Goal: Task Accomplishment & Management: Manage account settings

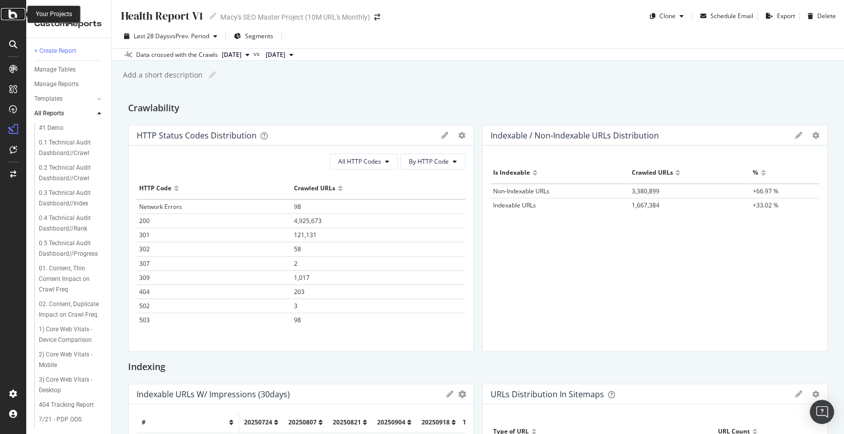
click at [13, 10] on icon at bounding box center [13, 14] width 9 height 12
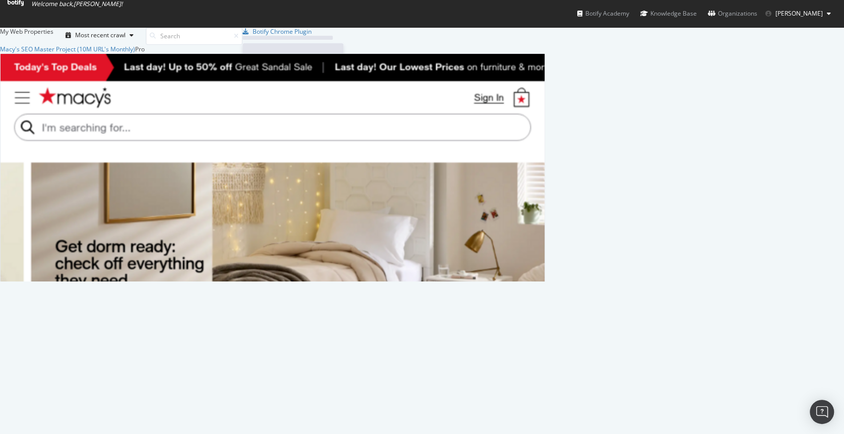
scroll to position [230, 538]
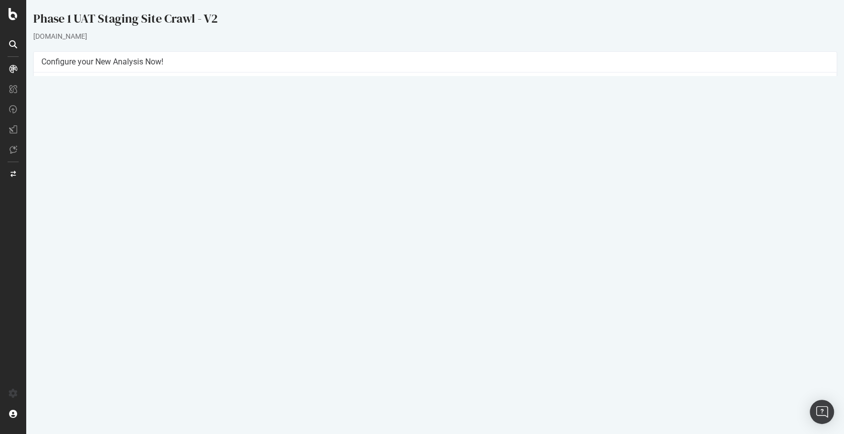
click at [470, 237] on link "Settings" at bounding box center [468, 236] width 23 height 9
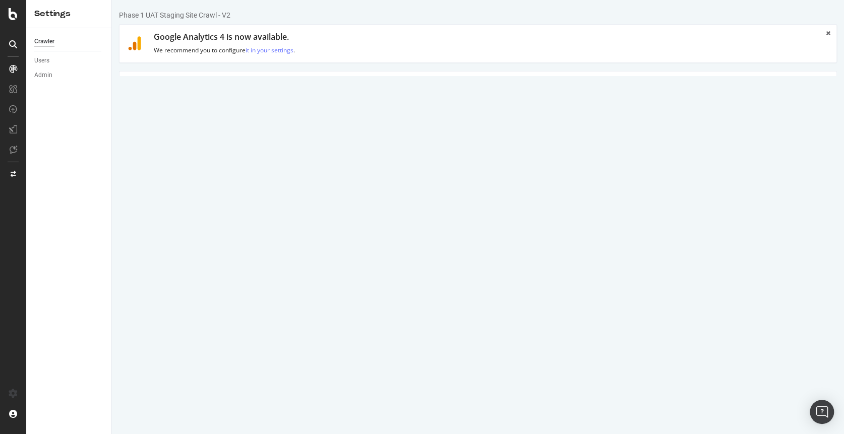
drag, startPoint x: 237, startPoint y: 15, endPoint x: 117, endPoint y: 15, distance: 120.0
click at [117, 15] on div "Phase 1 UAT Staging Site Crawl - V2 × × Google Analytics 4 is now available. We…" at bounding box center [478, 432] width 732 height 844
copy div "Phase 1 UAT Staging Site Crawl - V2"
click at [314, 175] on textarea "[URL][DOMAIN_NAME]" at bounding box center [537, 185] width 582 height 33
drag, startPoint x: 287, startPoint y: 177, endPoint x: 315, endPoint y: 177, distance: 27.7
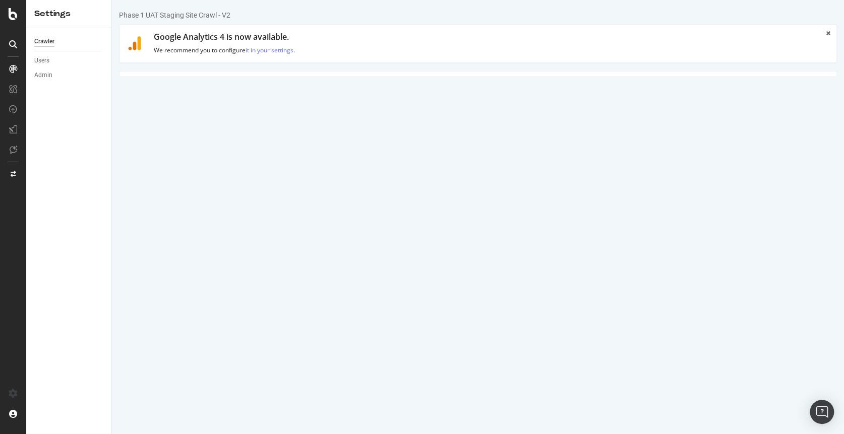
click at [315, 177] on textarea "[URL][DOMAIN_NAME]" at bounding box center [537, 185] width 582 height 33
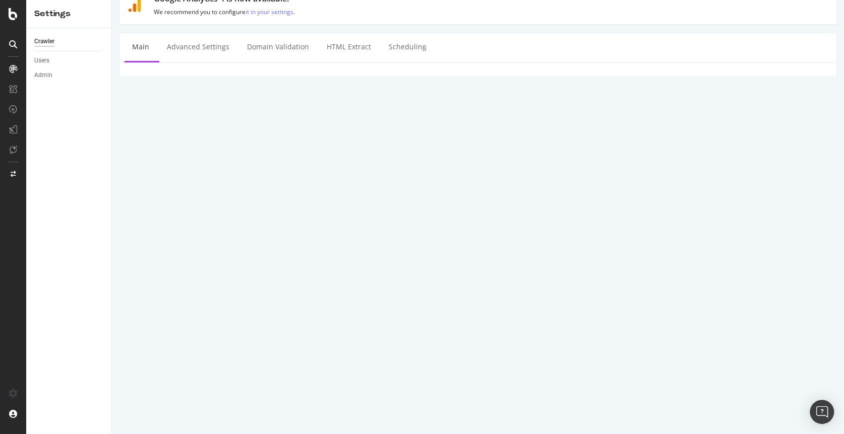
scroll to position [60, 0]
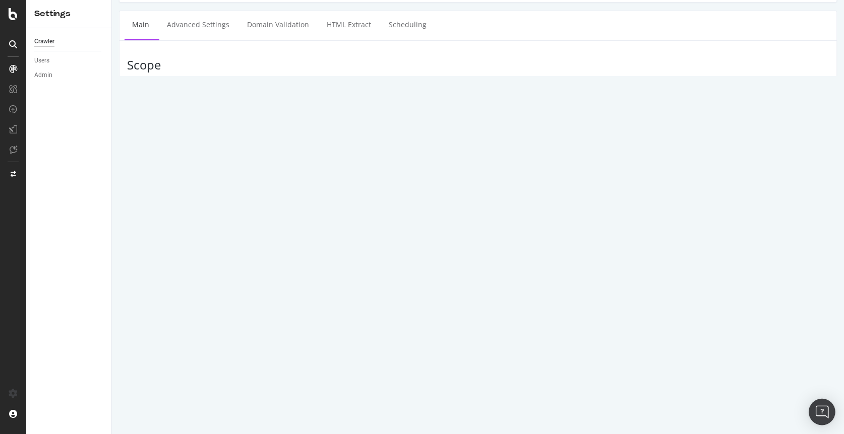
click at [819, 410] on img "Open Intercom Messenger" at bounding box center [821, 412] width 13 height 13
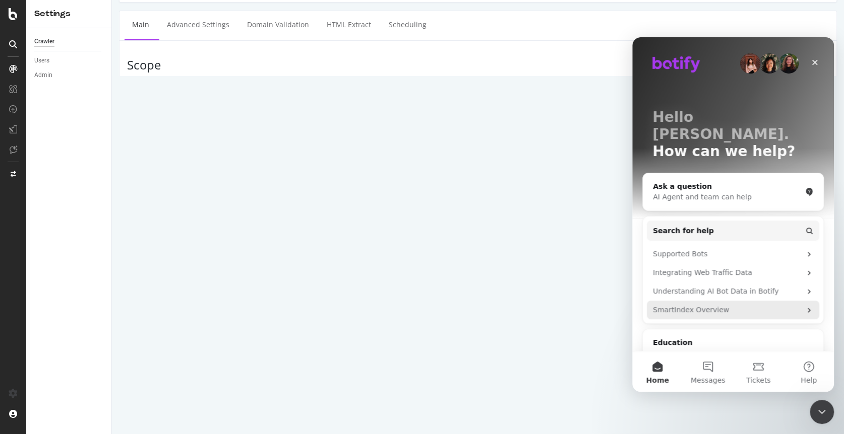
scroll to position [0, 0]
click at [711, 375] on button "Messages" at bounding box center [707, 372] width 50 height 40
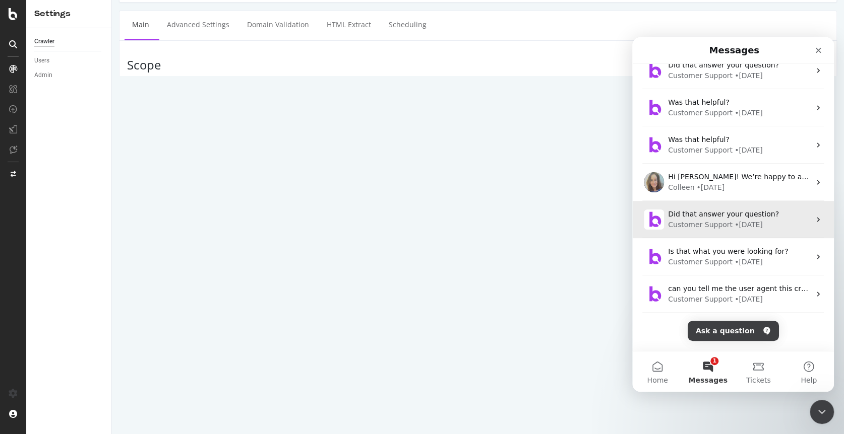
scroll to position [126, 0]
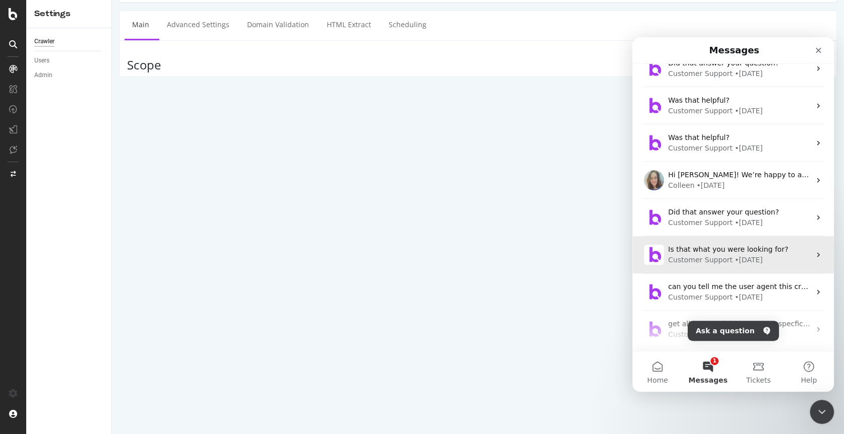
click at [694, 252] on span "Is that what you were looking for?" at bounding box center [728, 249] width 120 height 8
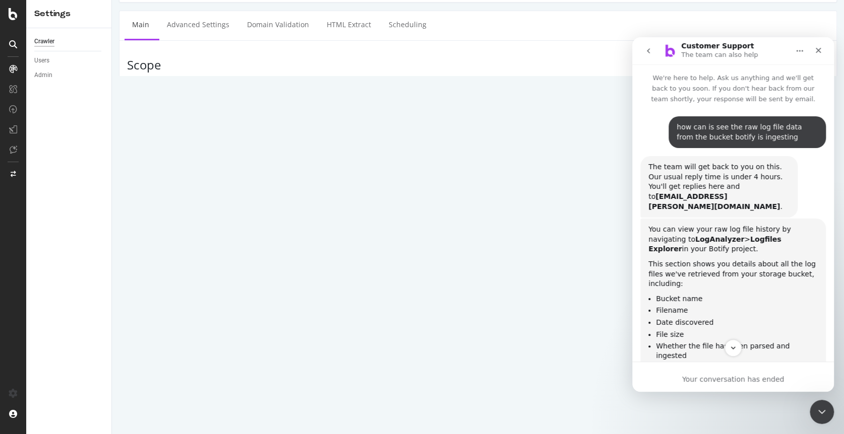
scroll to position [484, 0]
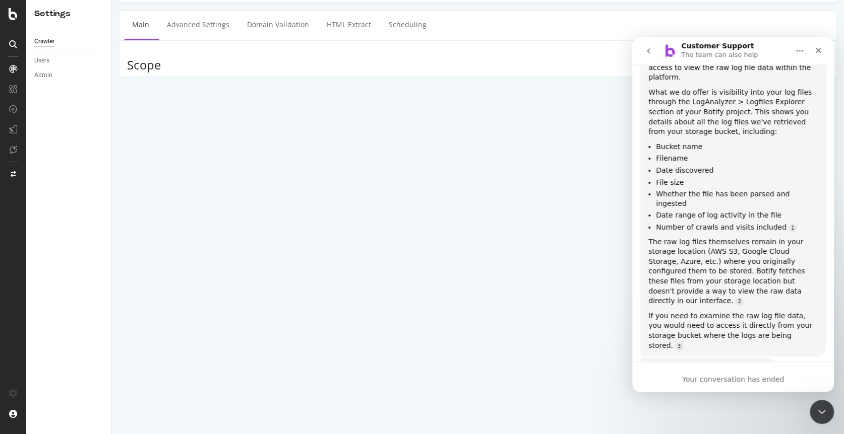
click at [644, 50] on icon "go back" at bounding box center [648, 51] width 8 height 8
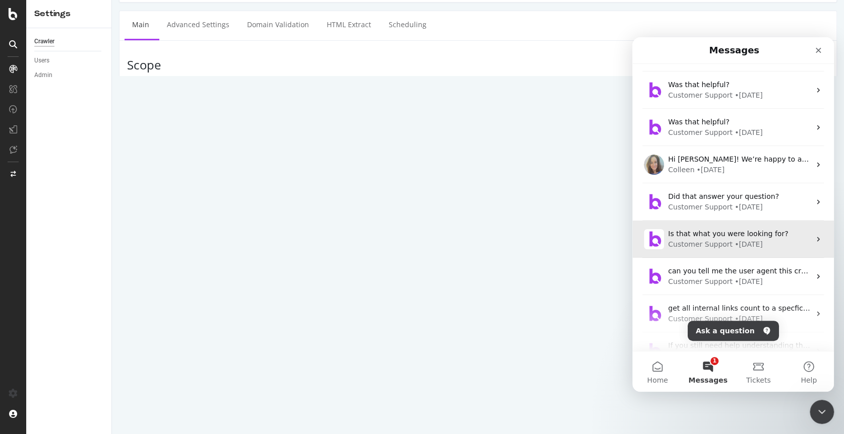
scroll to position [177, 0]
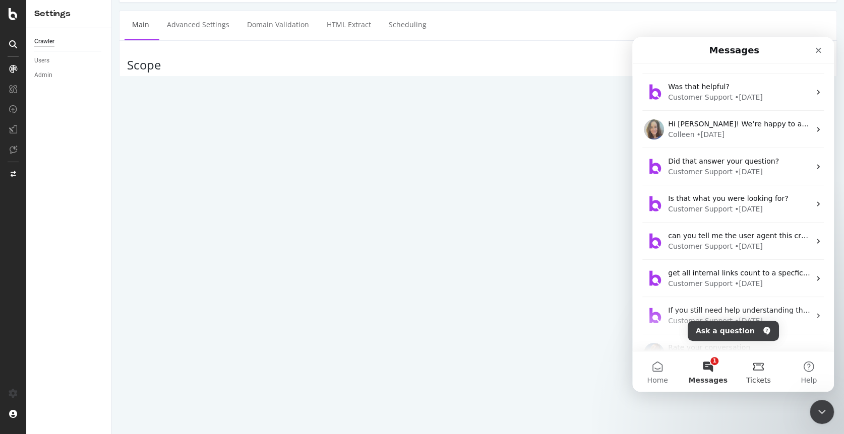
click at [753, 367] on button "Tickets" at bounding box center [758, 372] width 50 height 40
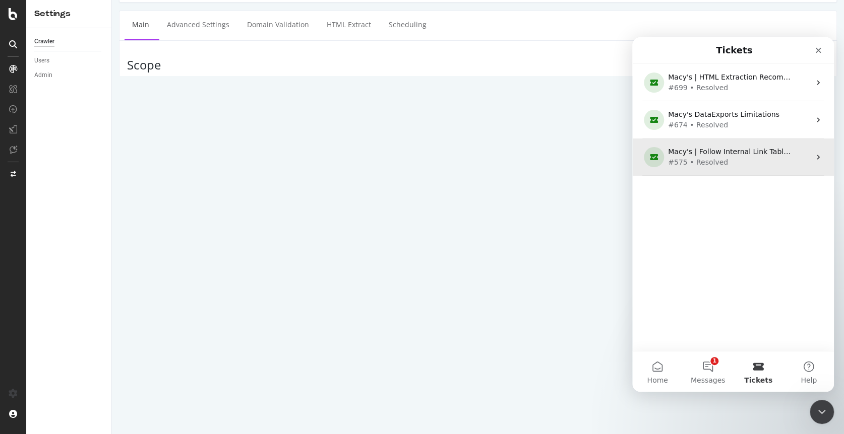
click at [733, 154] on div "Macy's | Follow Internal Link Table Broken" at bounding box center [731, 152] width 126 height 11
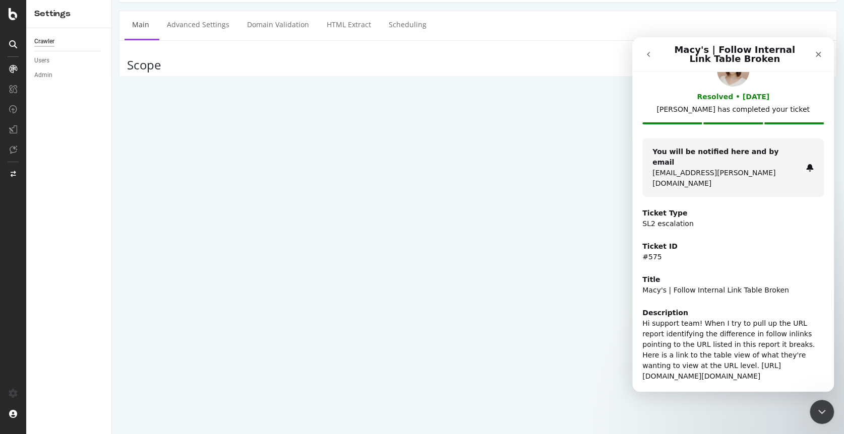
scroll to position [0, 0]
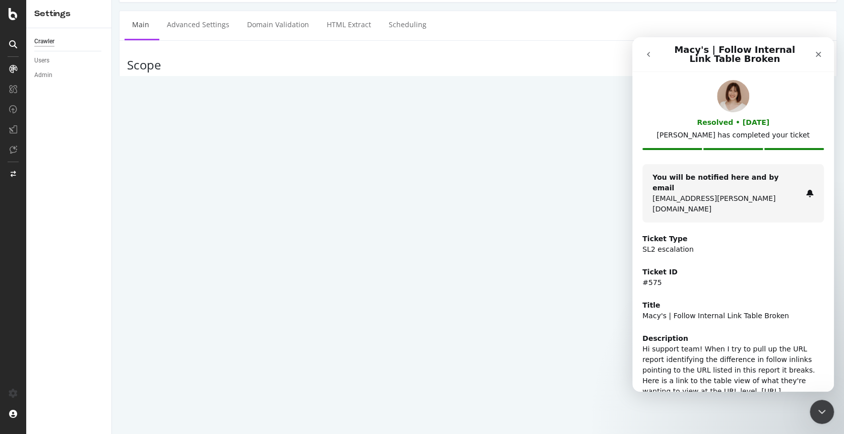
click at [648, 53] on icon "go back" at bounding box center [648, 54] width 3 height 5
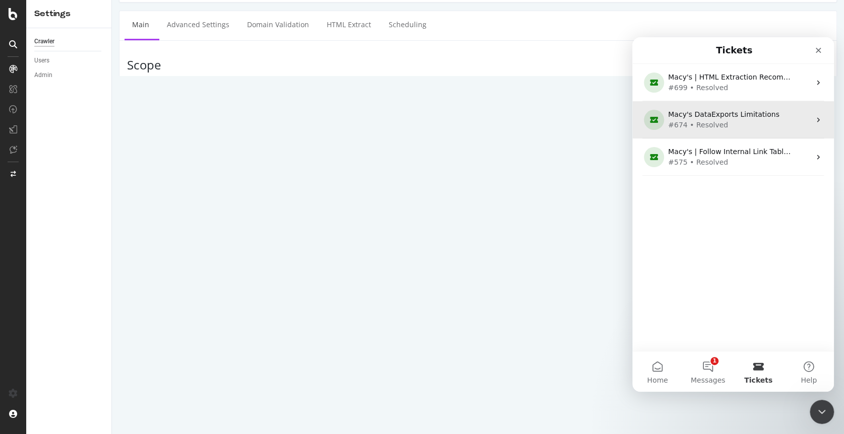
click at [724, 119] on div "Macy's DataExports Limitations" at bounding box center [731, 114] width 126 height 11
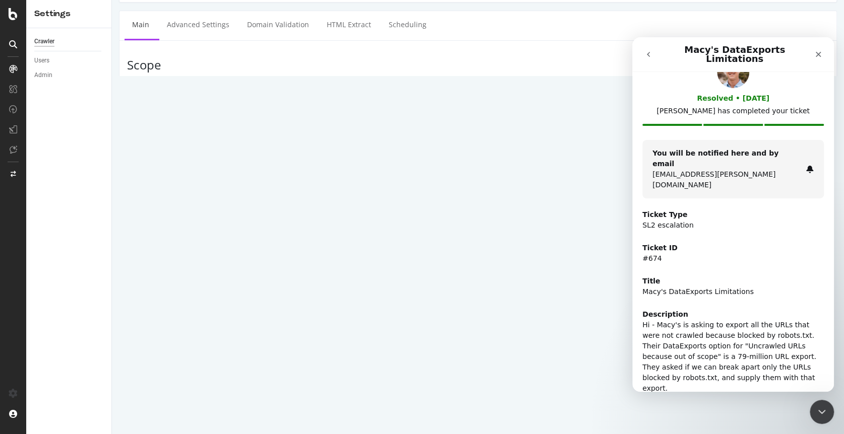
scroll to position [166, 0]
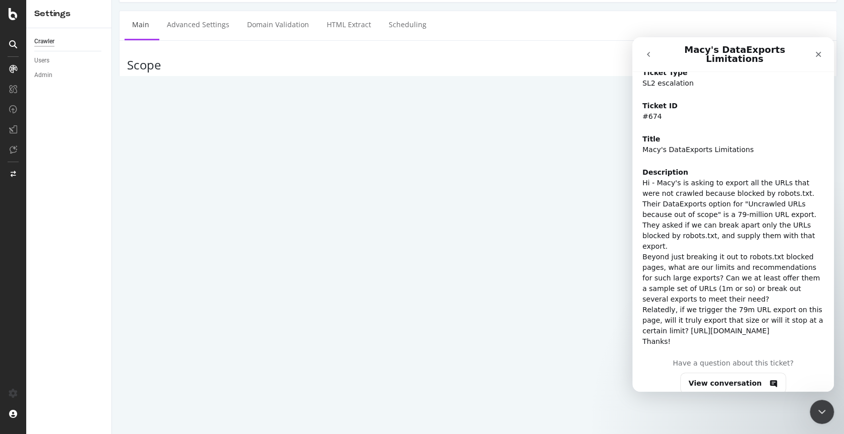
click at [649, 51] on icon "go back" at bounding box center [648, 54] width 8 height 8
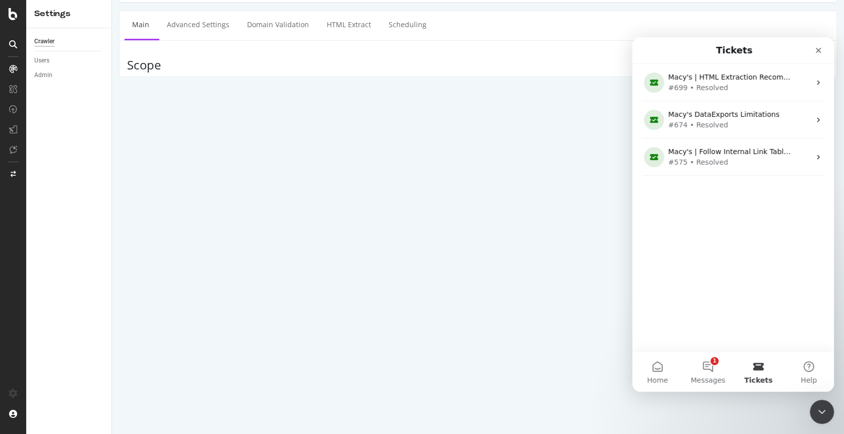
scroll to position [155, 0]
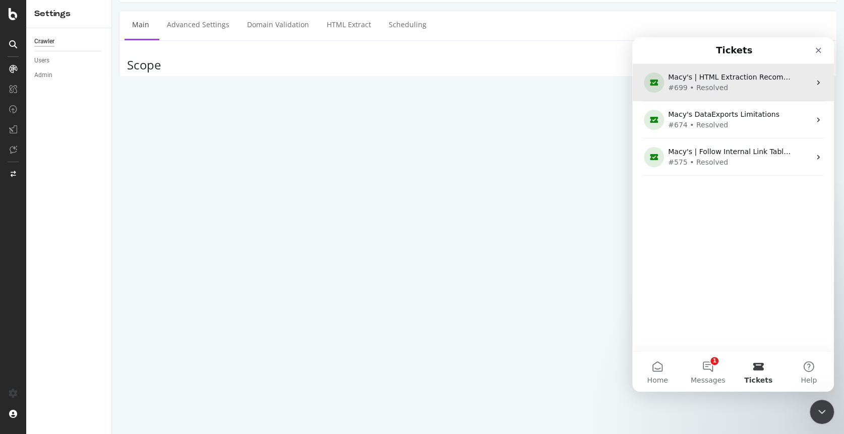
click at [721, 81] on div "Macy's | HTML Extraction Recomputation Delay" at bounding box center [731, 77] width 126 height 11
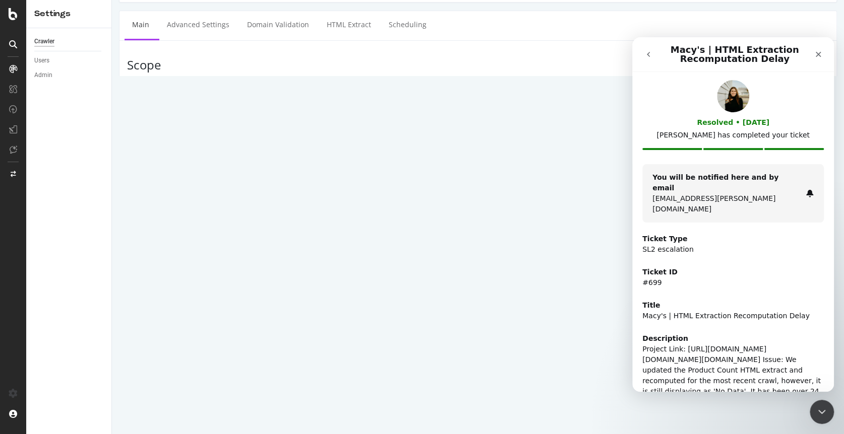
click at [650, 52] on icon "go back" at bounding box center [648, 54] width 8 height 8
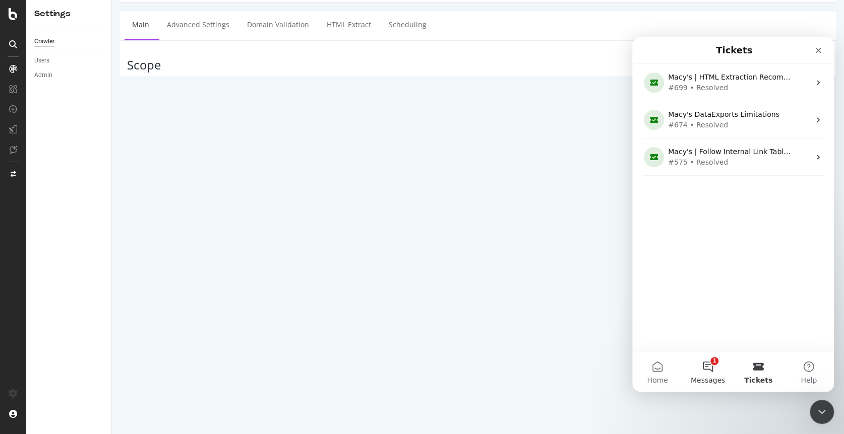
click at [707, 373] on button "1 Messages" at bounding box center [707, 372] width 50 height 40
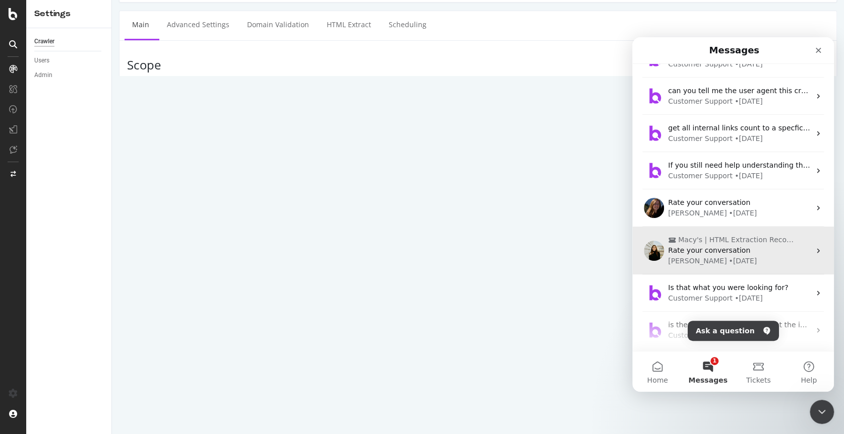
scroll to position [295, 0]
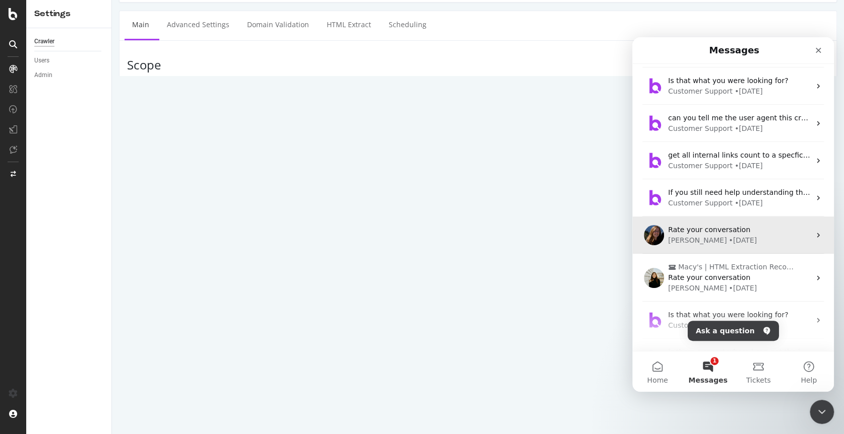
click at [732, 235] on div "[PERSON_NAME] • [DATE]" at bounding box center [739, 240] width 142 height 11
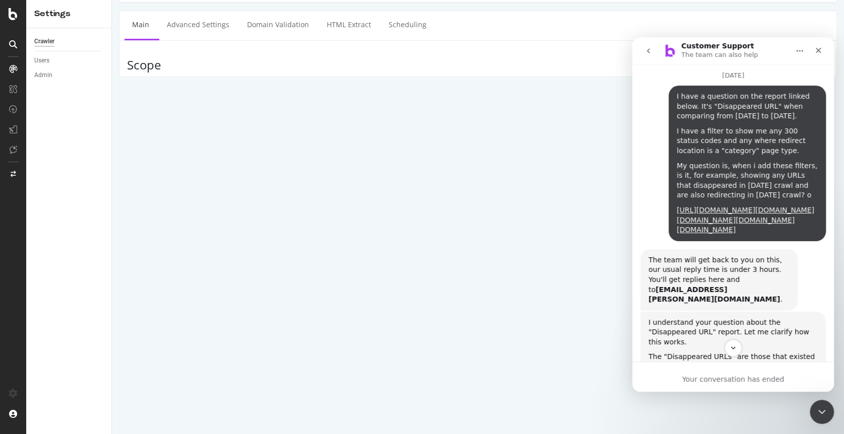
scroll to position [0, 0]
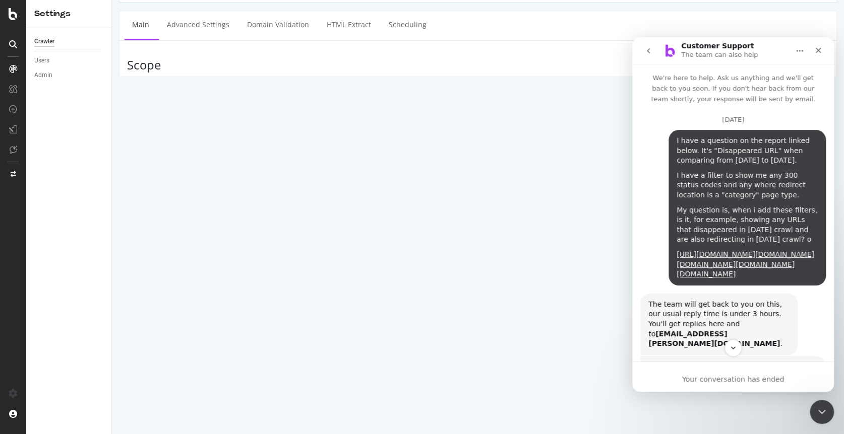
click at [651, 49] on icon "go back" at bounding box center [648, 51] width 8 height 8
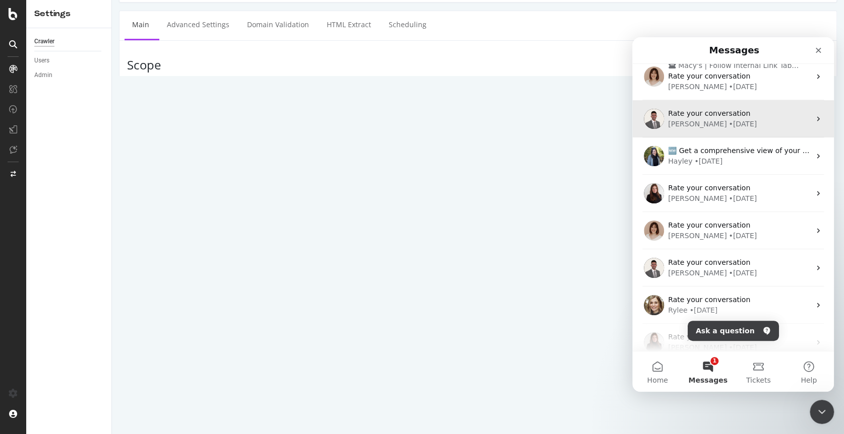
scroll to position [1276, 0]
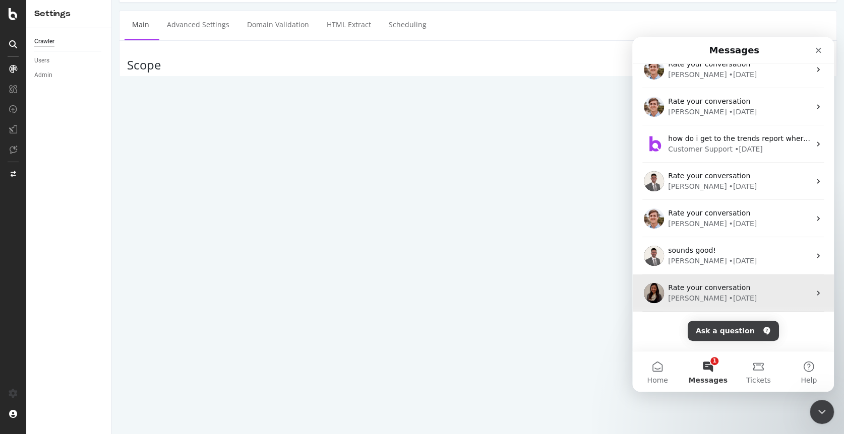
click at [737, 291] on div "Rate your conversation" at bounding box center [739, 288] width 142 height 11
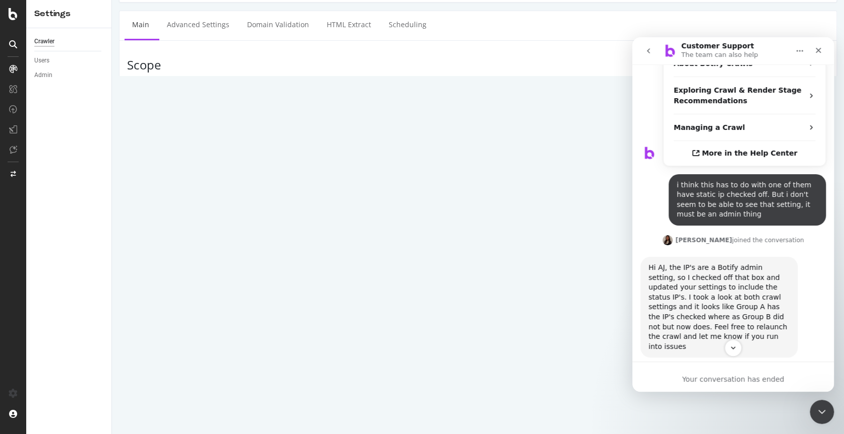
scroll to position [289, 0]
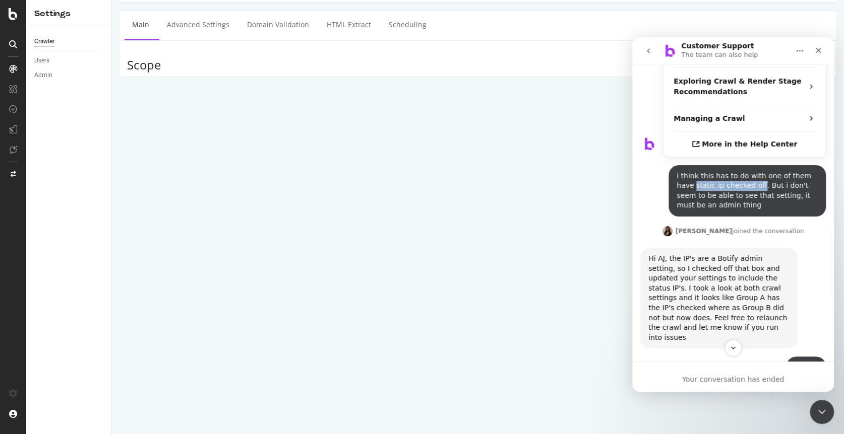
drag, startPoint x: 671, startPoint y: 136, endPoint x: 738, endPoint y: 135, distance: 67.1
click at [738, 171] on div "i think this has to do with one of them have static ip checked off. But i don't…" at bounding box center [746, 190] width 141 height 39
copy div "static ip checked off"
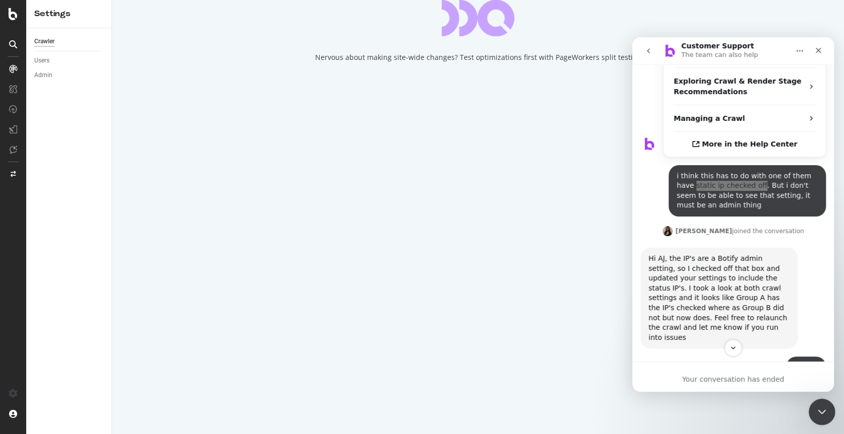
click at [817, 413] on icon "Close Intercom Messenger" at bounding box center [820, 411] width 12 height 12
